Goal: Task Accomplishment & Management: Manage account settings

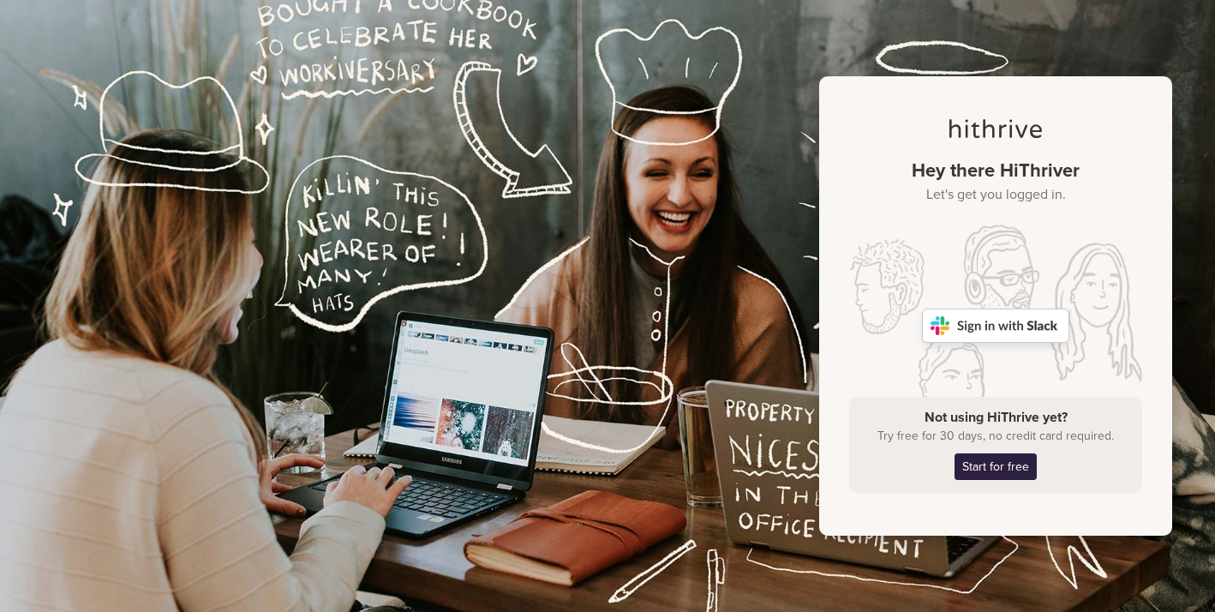
click at [977, 330] on img at bounding box center [995, 326] width 147 height 34
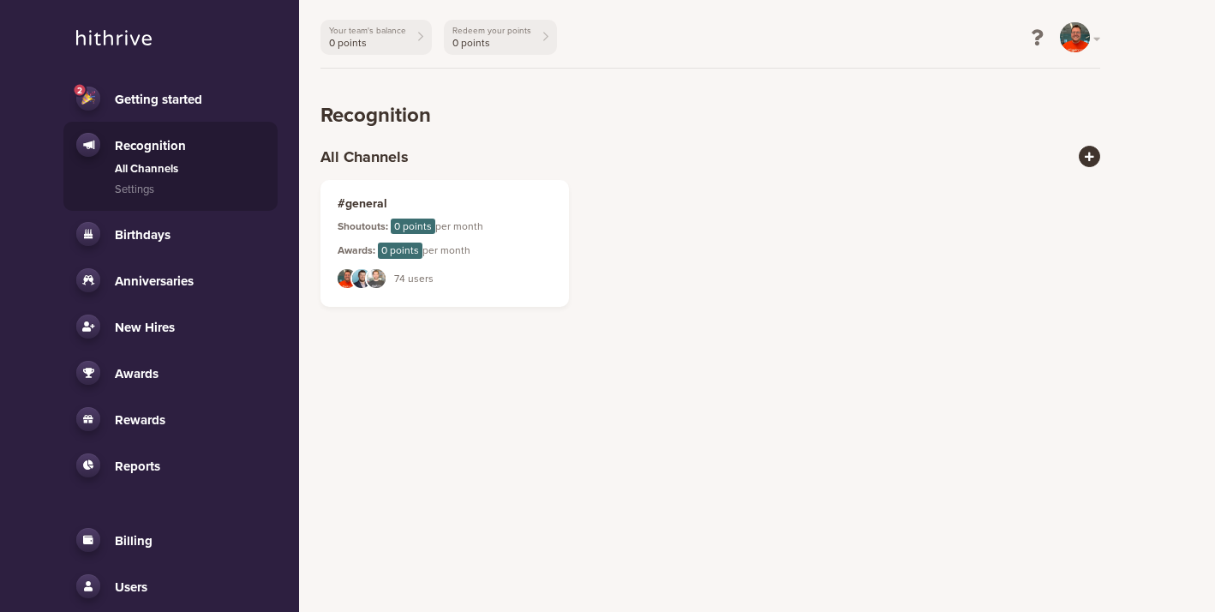
scroll to position [85, 0]
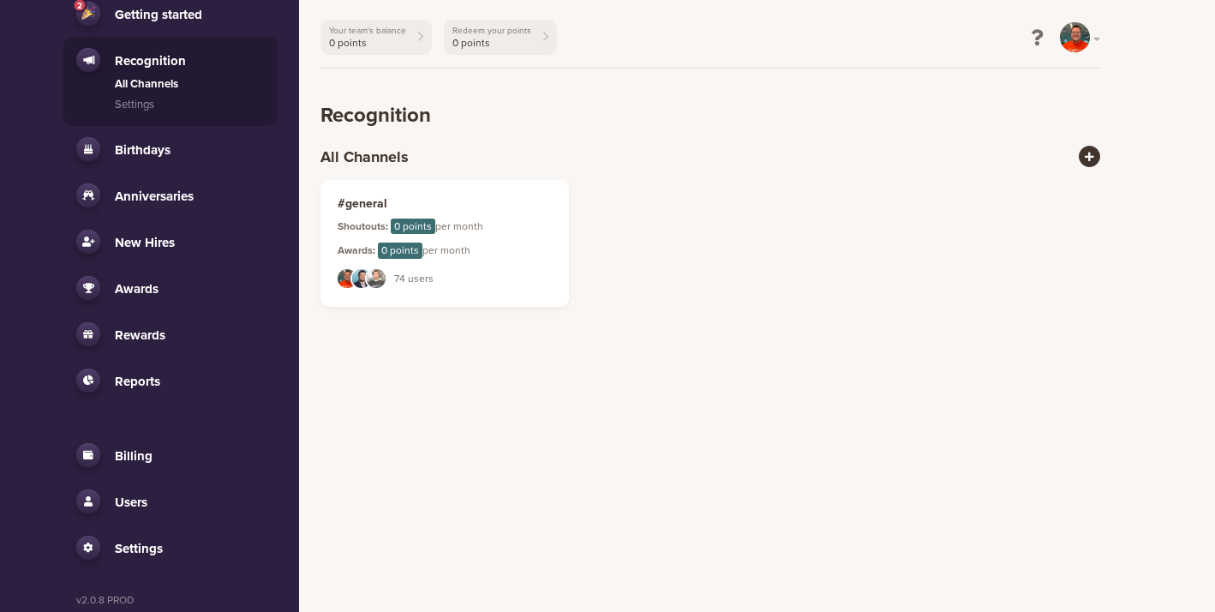
click at [136, 473] on li "Billing Subscription Rewards Invoices" at bounding box center [170, 455] width 214 height 46
click at [133, 447] on link "Billing" at bounding box center [170, 455] width 189 height 24
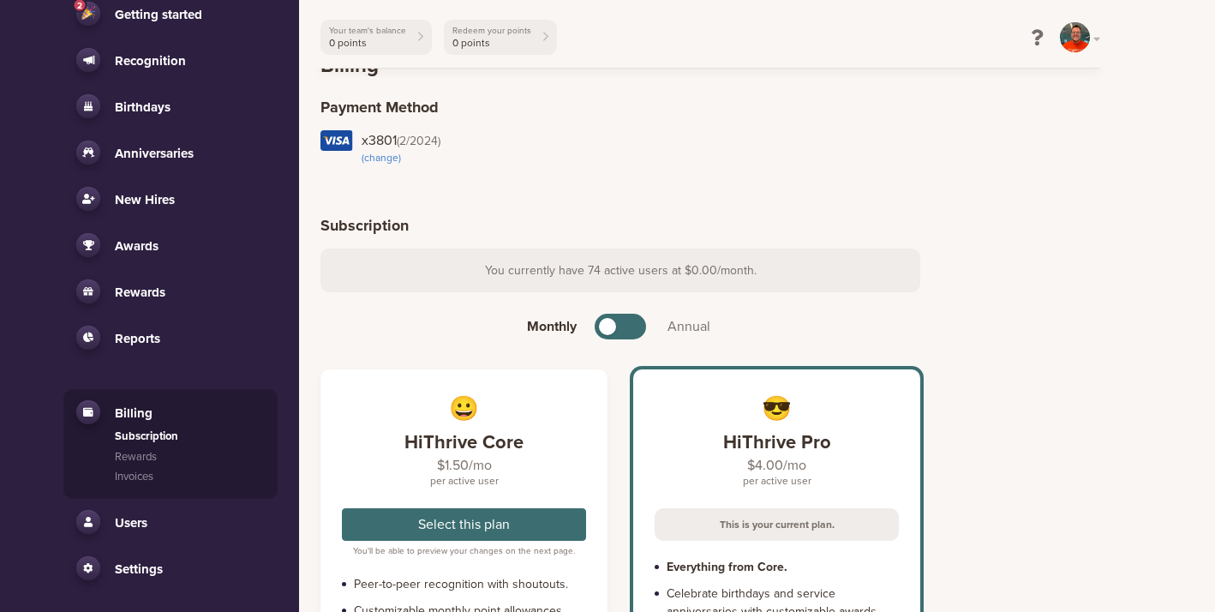
scroll to position [45, 0]
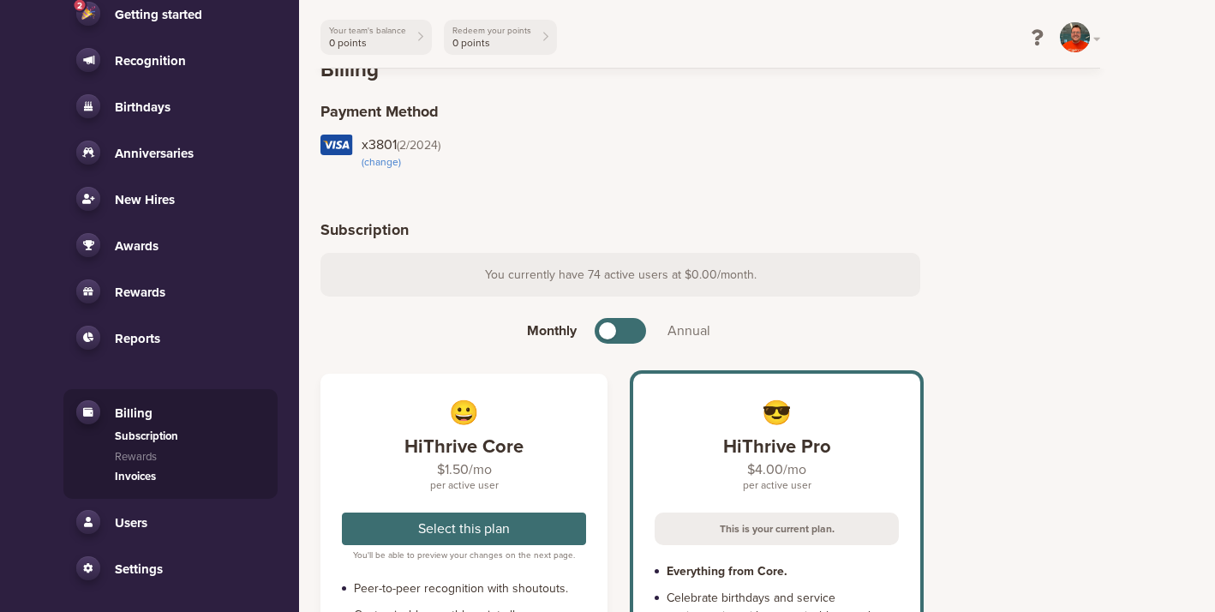
click at [141, 476] on link "Invoices" at bounding box center [190, 477] width 150 height 17
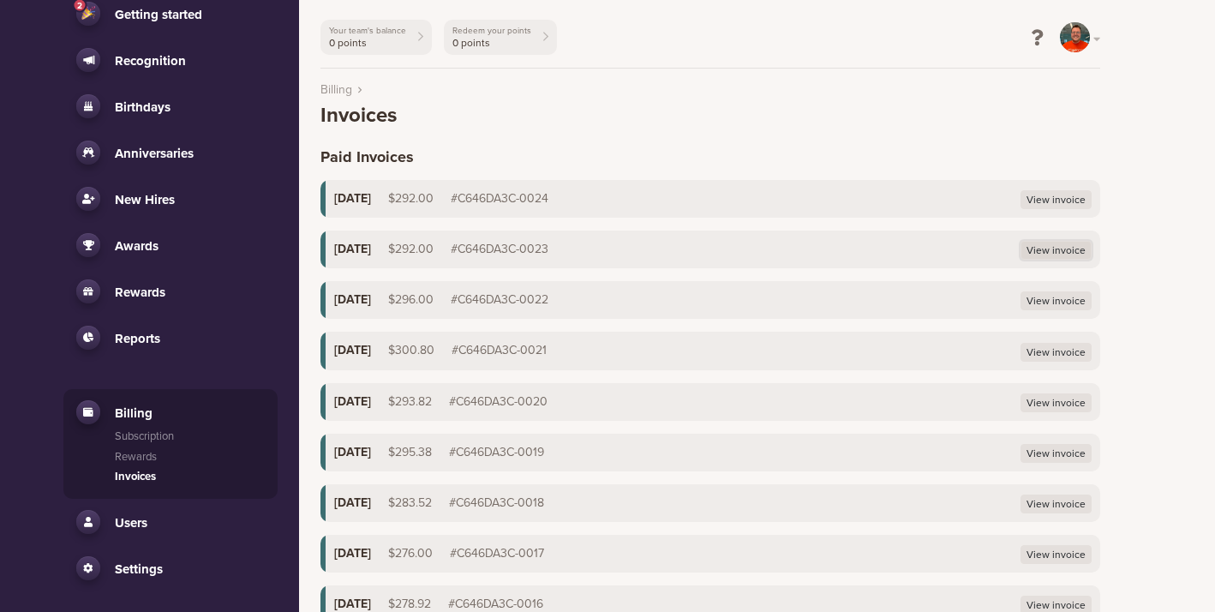
click at [1058, 249] on link "View invoice" at bounding box center [1056, 250] width 71 height 19
click at [1048, 191] on link "View invoice" at bounding box center [1056, 199] width 71 height 19
